Goal: Communication & Community: Answer question/provide support

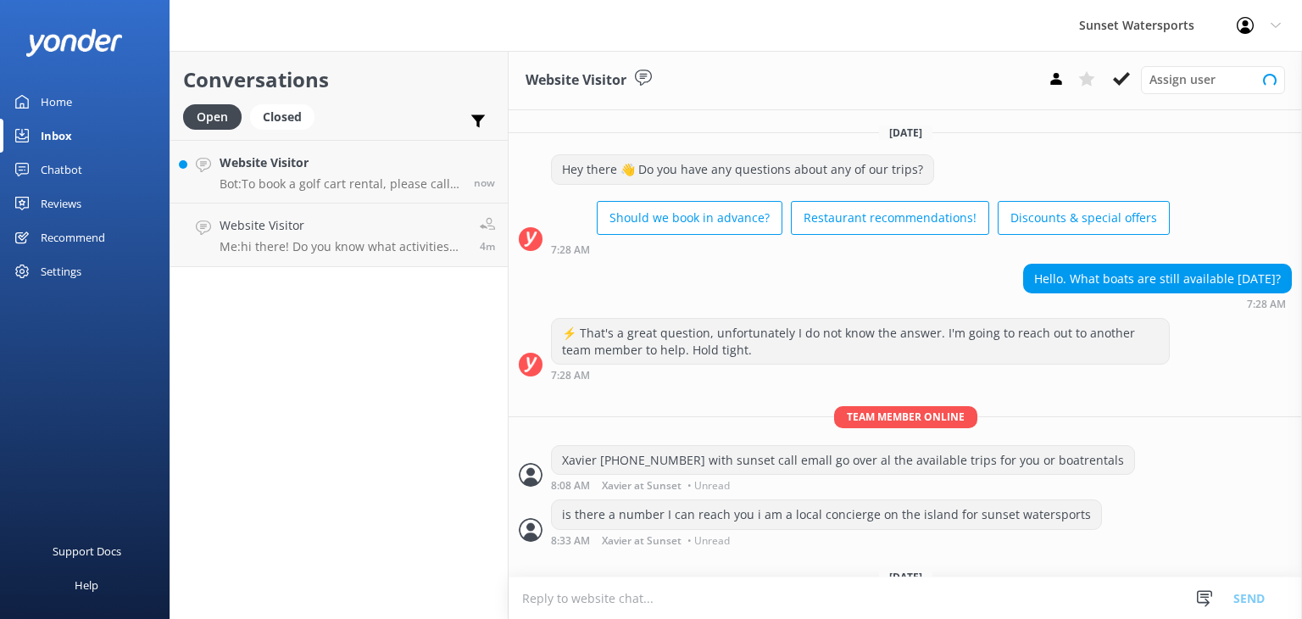
scroll to position [57, 0]
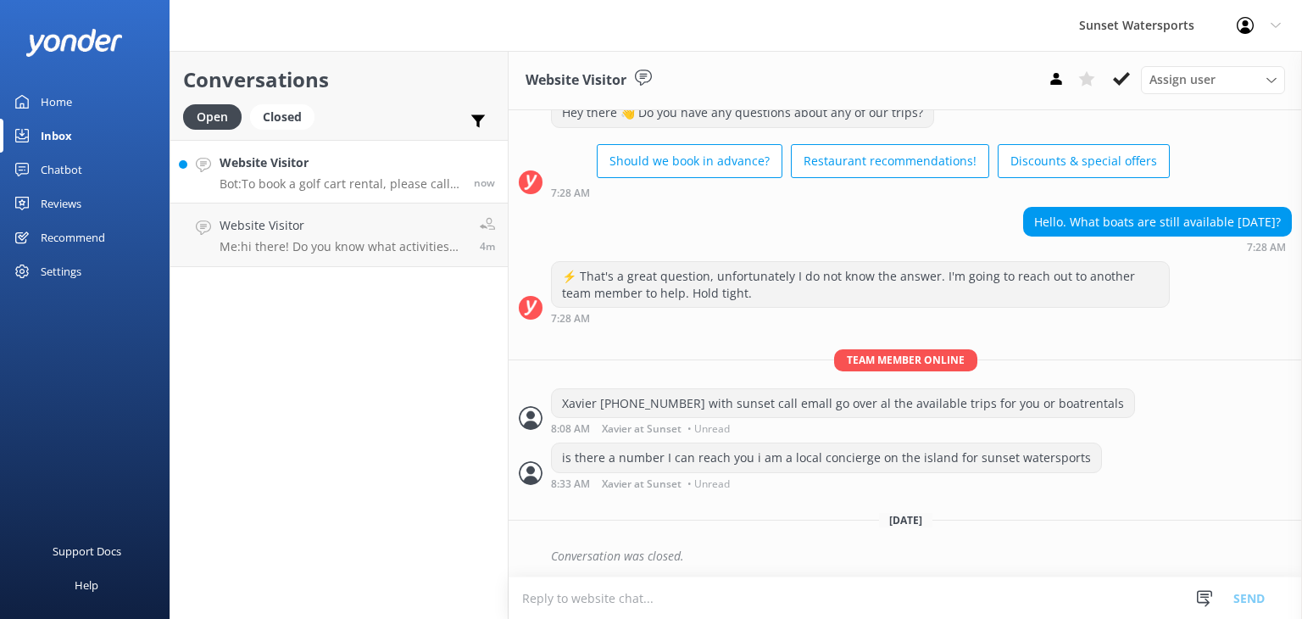
click at [336, 178] on p "Bot: To book a golf cart rental, please call our office at [PHONE_NUMBER]. Rese…" at bounding box center [340, 183] width 242 height 15
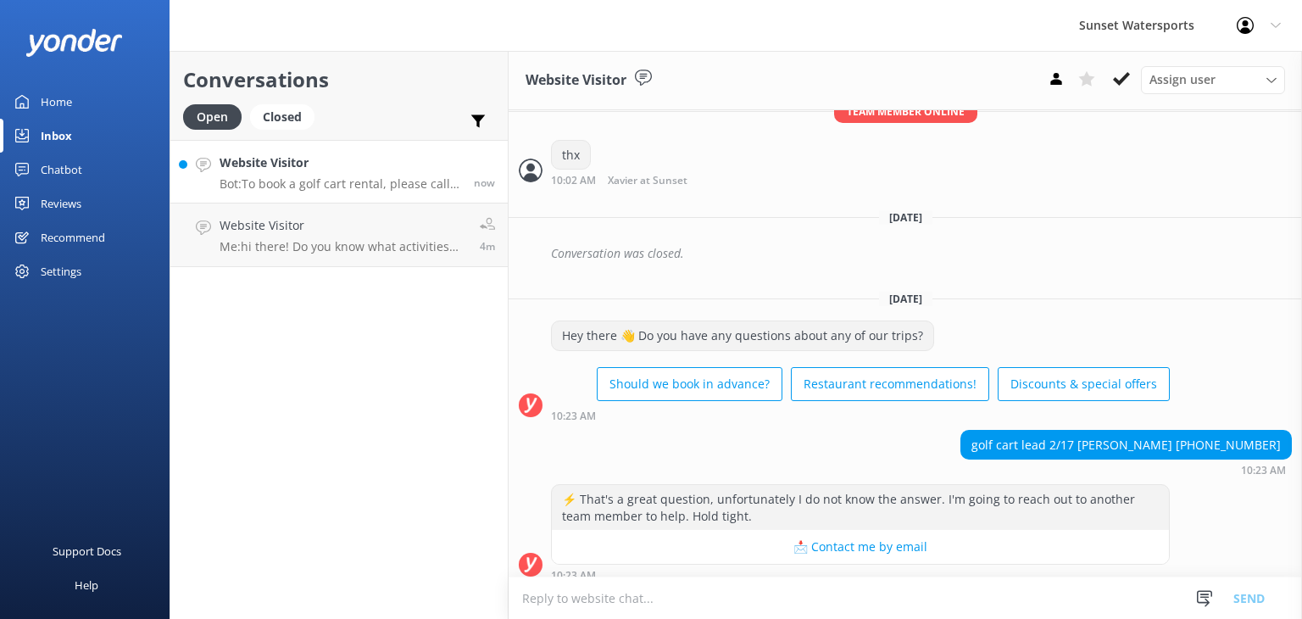
scroll to position [8339, 0]
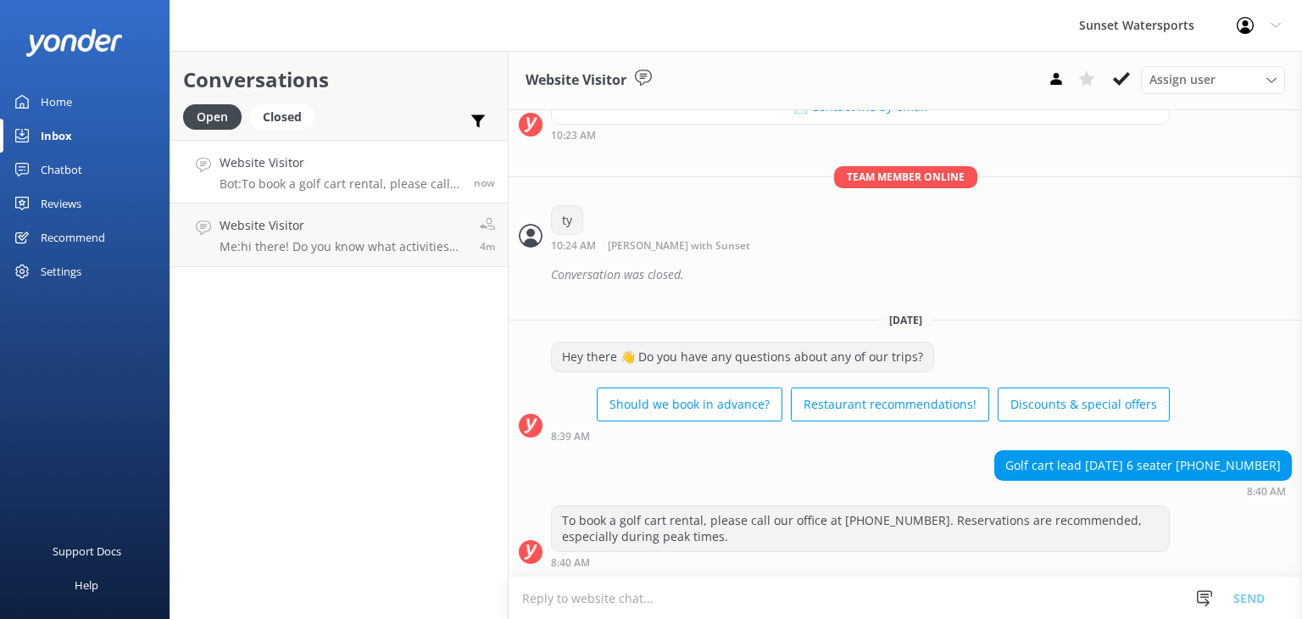
click at [649, 593] on textarea at bounding box center [904, 598] width 793 height 42
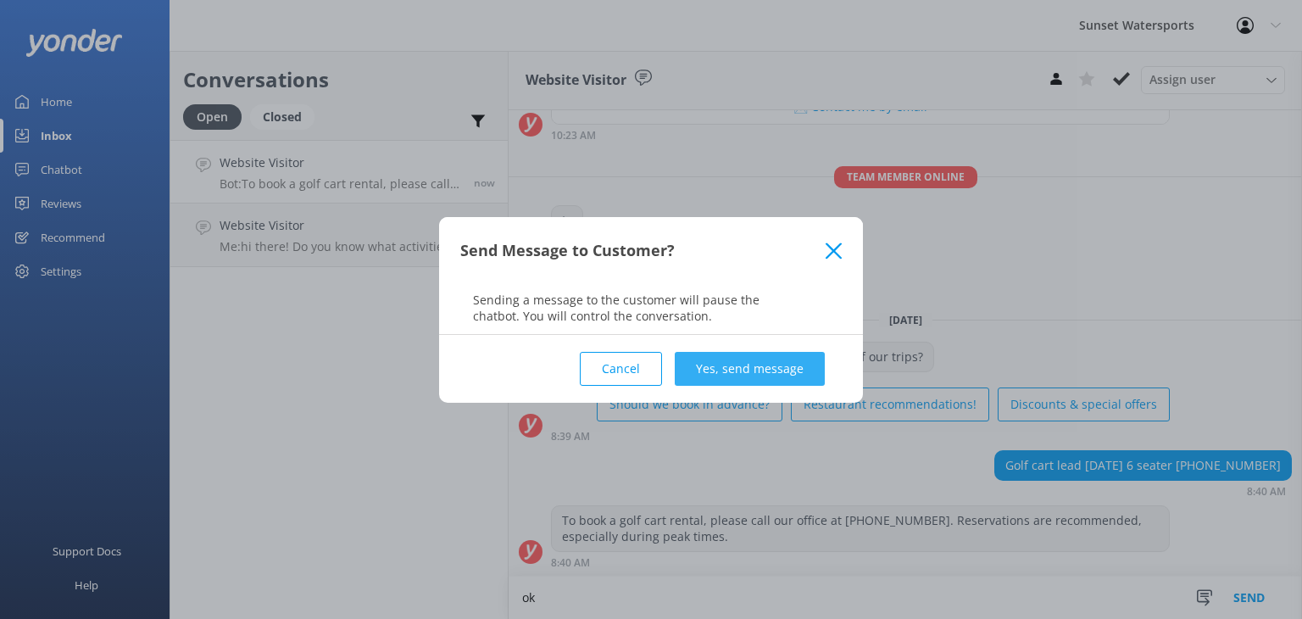
type textarea "ok"
click at [763, 375] on button "Yes, send message" at bounding box center [750, 369] width 150 height 34
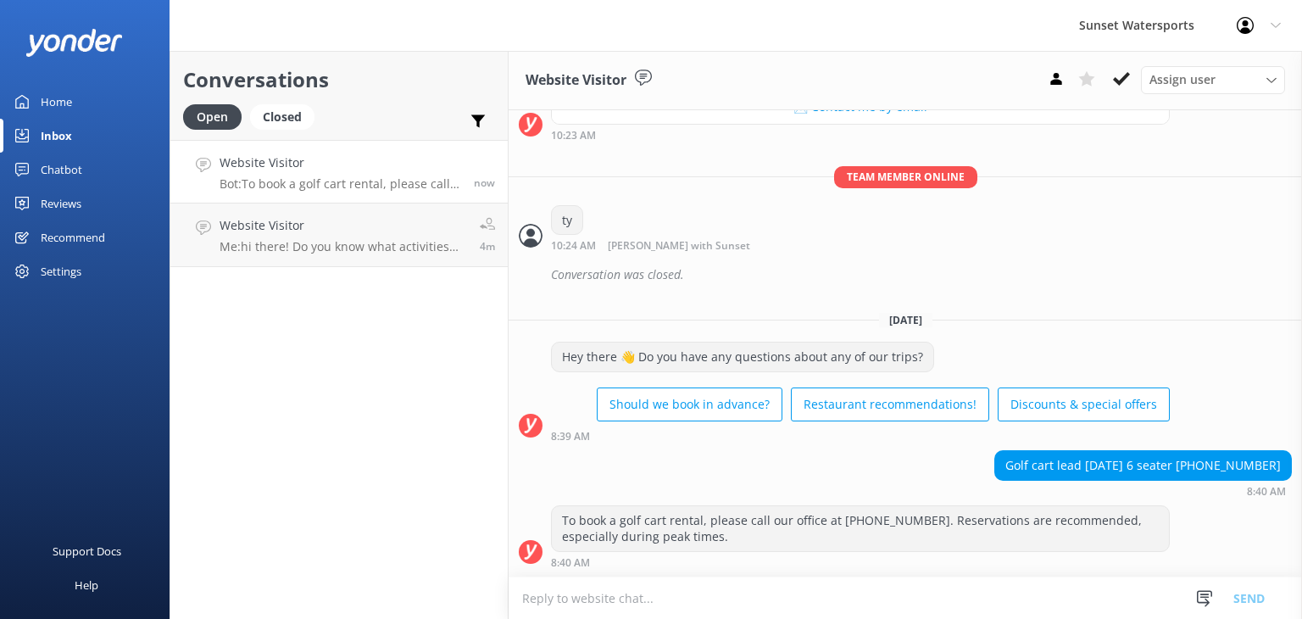
click at [542, 596] on textarea at bounding box center [904, 598] width 793 height 42
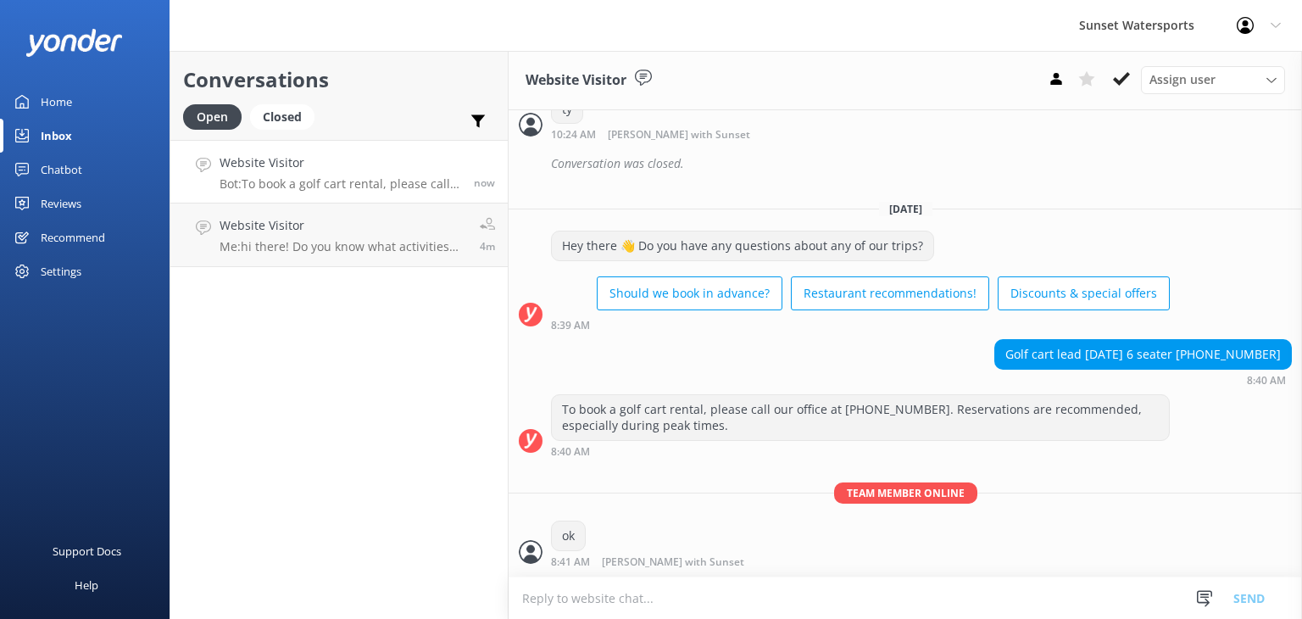
scroll to position [8450, 0]
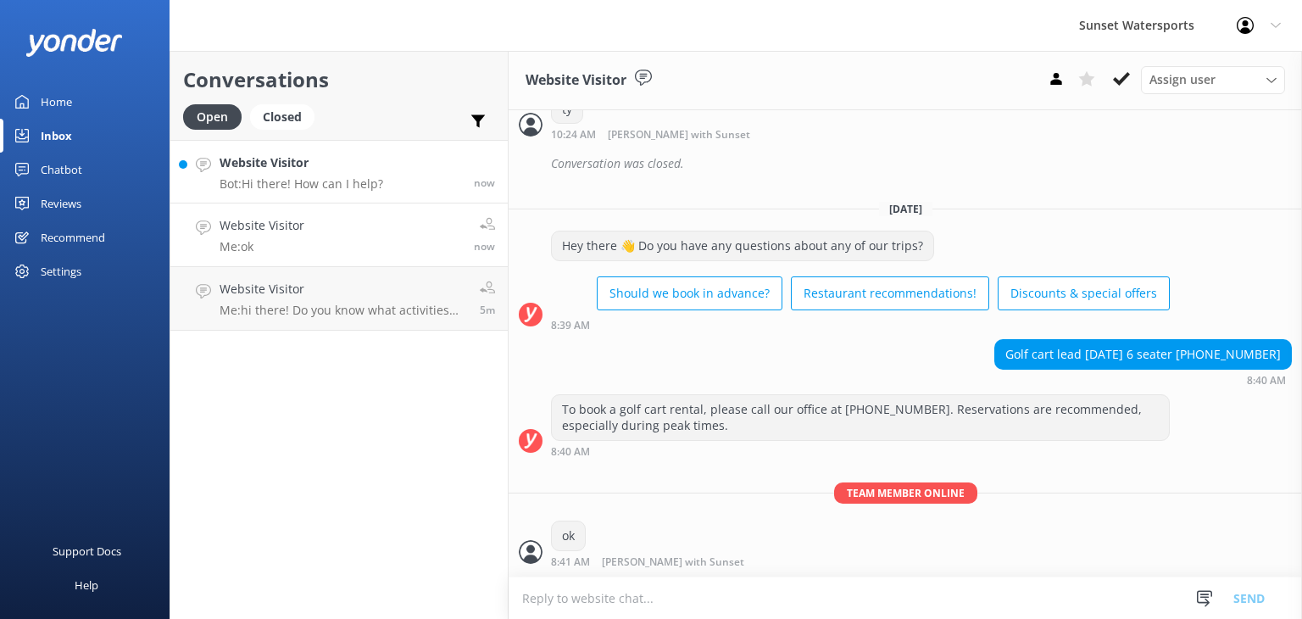
click at [366, 186] on p "Bot: Hi there! How can I help?" at bounding box center [301, 183] width 164 height 15
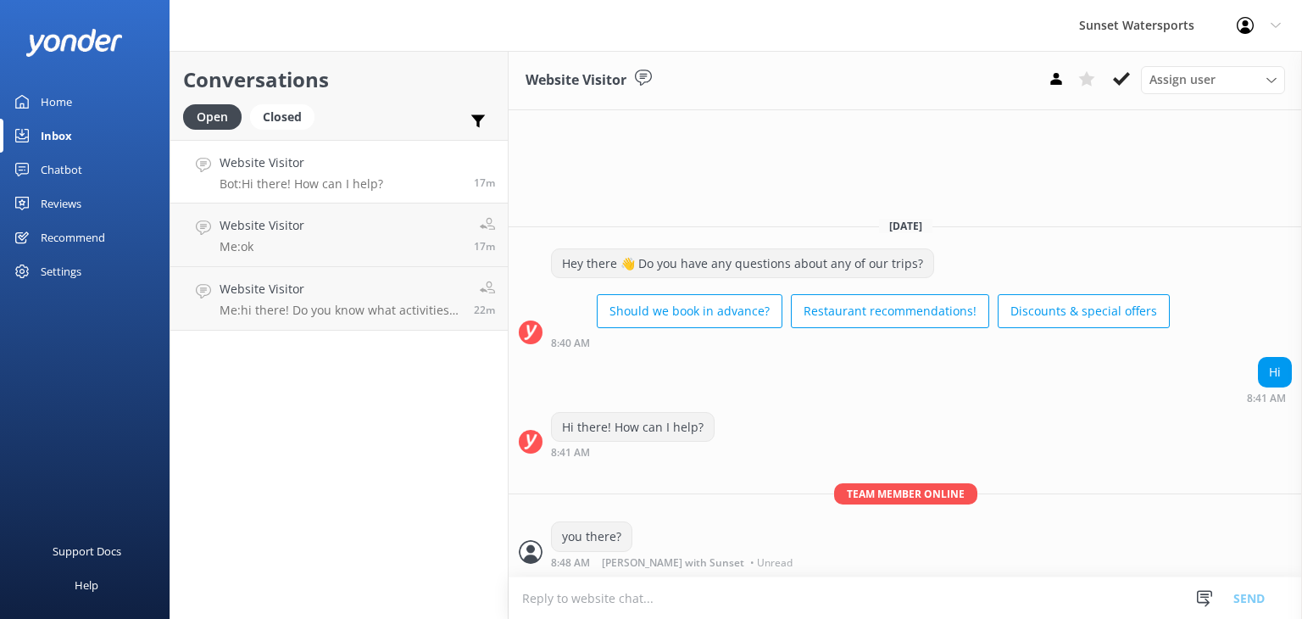
click at [557, 602] on textarea at bounding box center [904, 598] width 793 height 42
click at [608, 596] on textarea "Hello this is [PERSON_NAME] a live agent for Sunset Watersports, how can I help…" at bounding box center [904, 597] width 793 height 42
type textarea "Hello this is [PERSON_NAME] a live agent for Sunset Watersports, how can I help…"
click at [1242, 596] on button "Send" at bounding box center [1249, 597] width 64 height 42
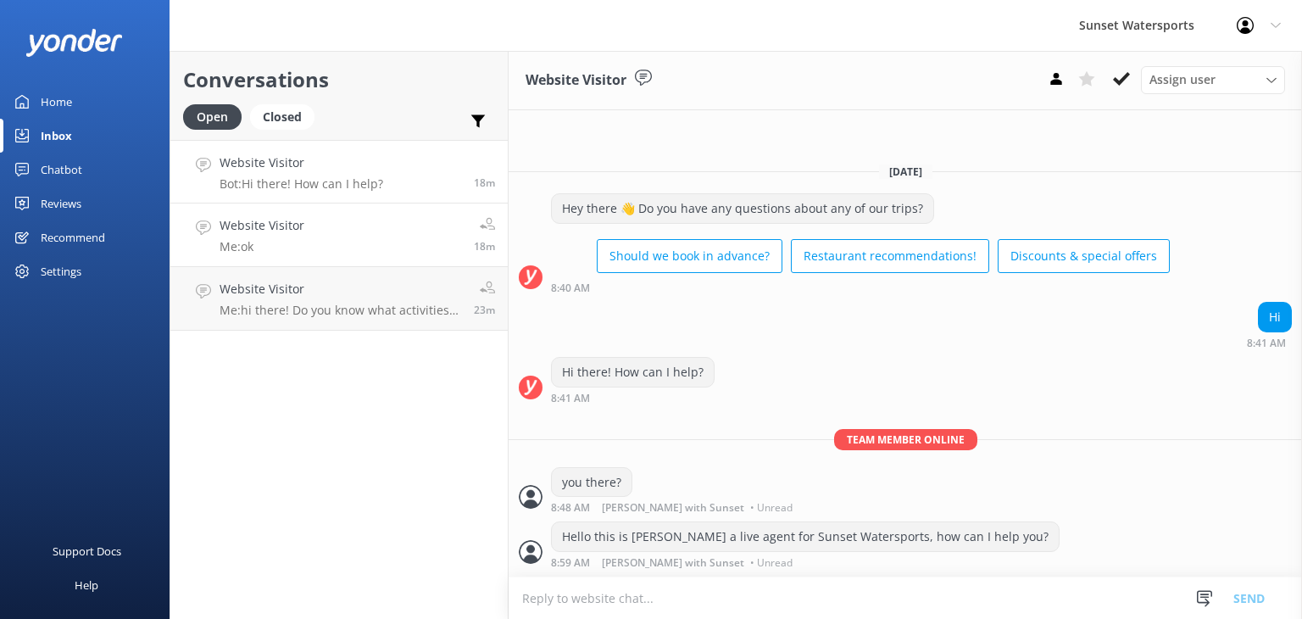
click at [308, 236] on link "Website Visitor Me: ok 18m" at bounding box center [338, 235] width 337 height 64
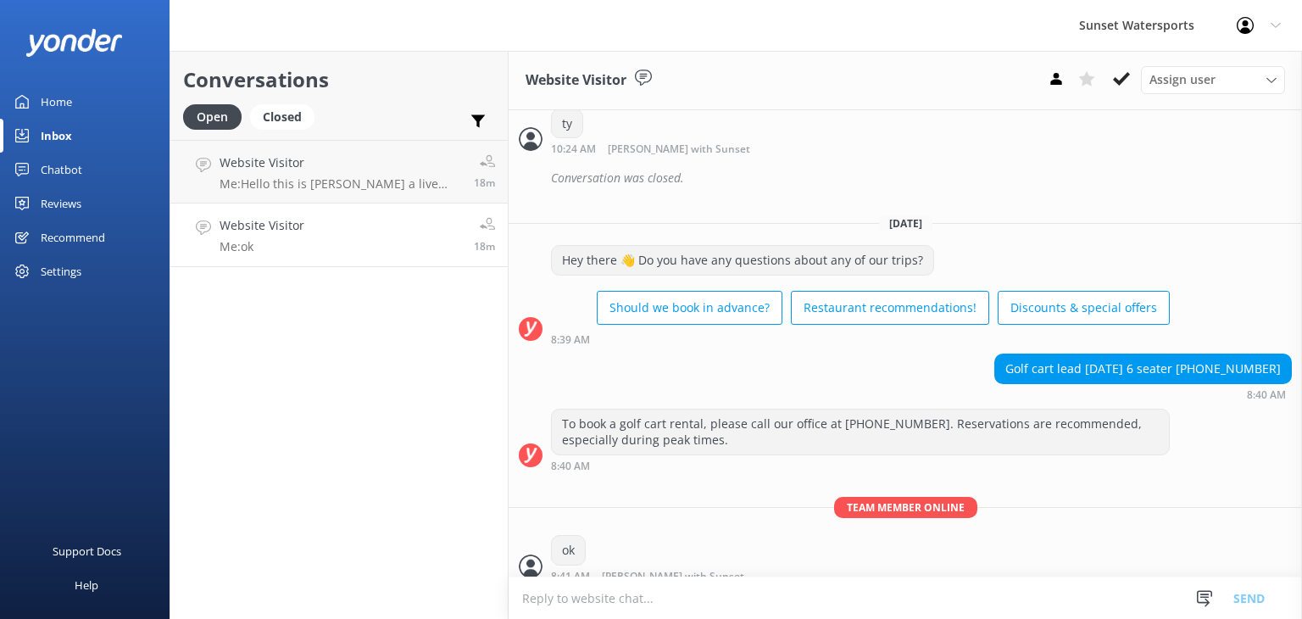
scroll to position [8450, 0]
